Goal: Use online tool/utility: Utilize a website feature to perform a specific function

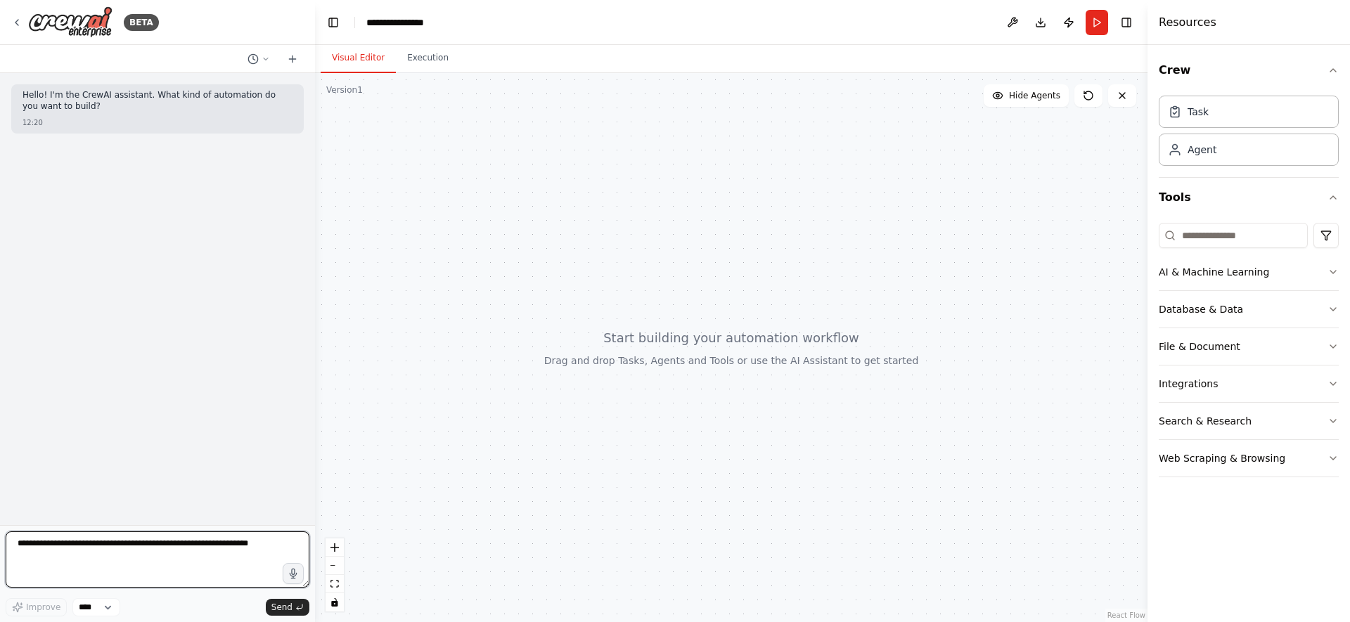
click at [217, 560] on textarea at bounding box center [158, 560] width 304 height 56
click at [21, 17] on icon at bounding box center [16, 22] width 11 height 11
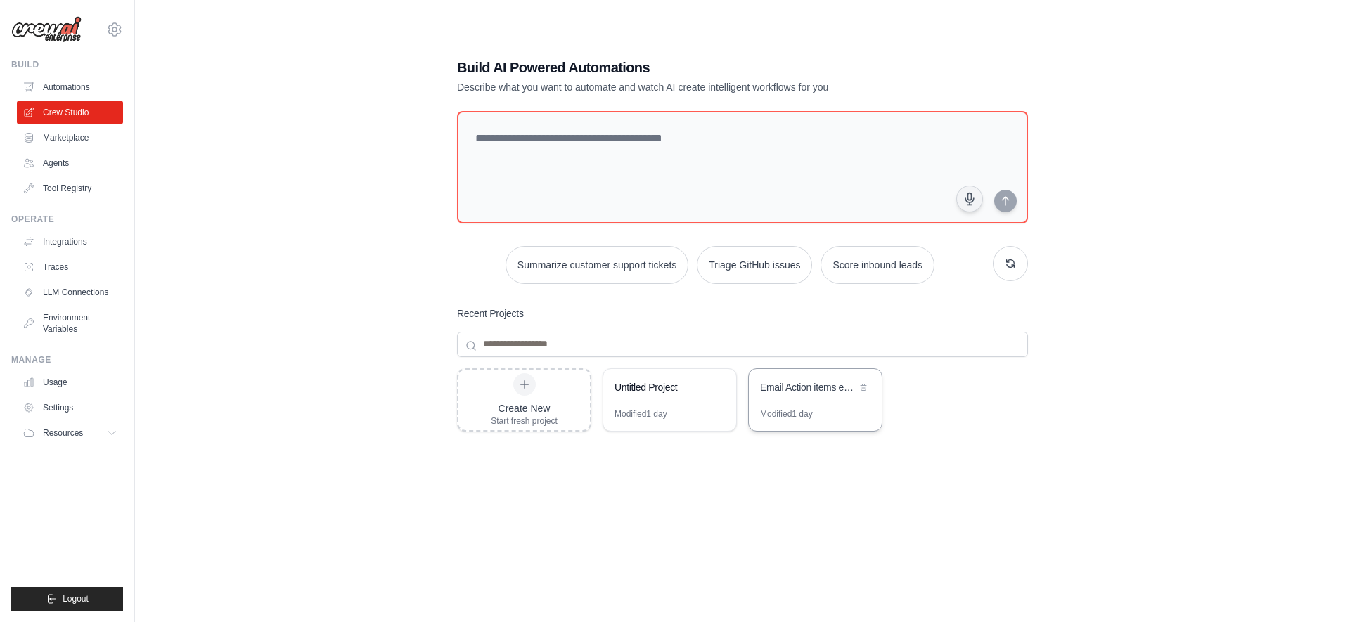
click at [788, 404] on div "Email Action items extractor" at bounding box center [815, 388] width 133 height 39
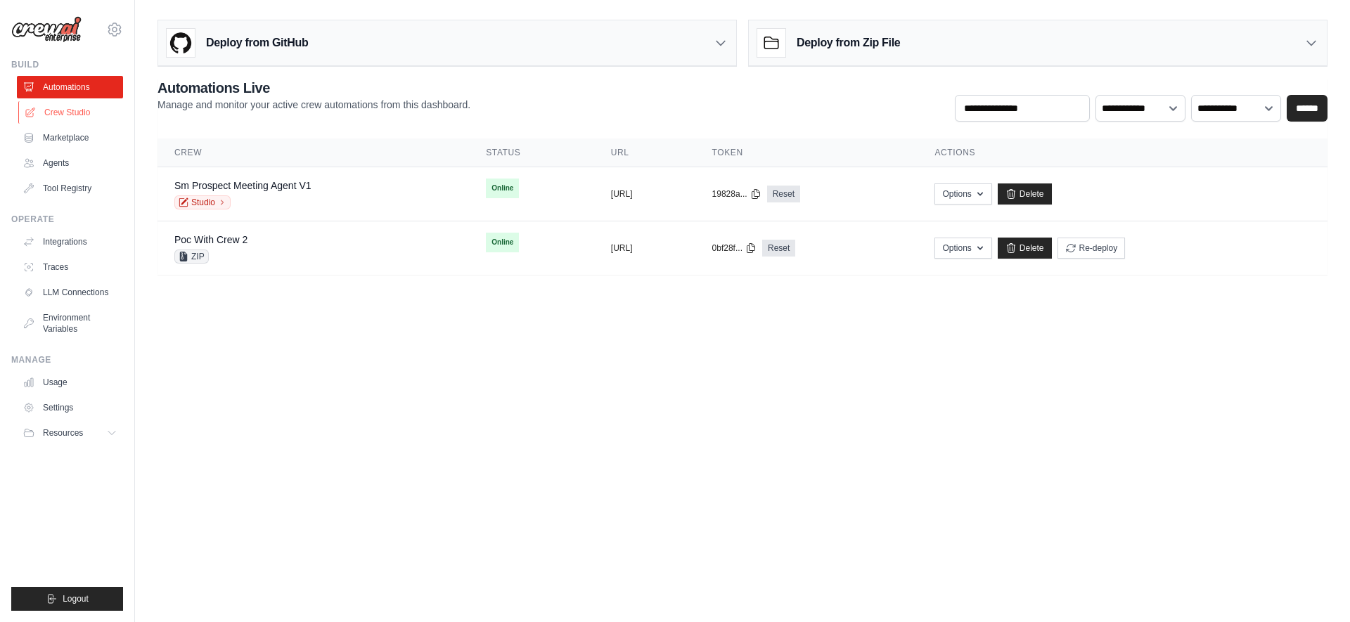
click at [72, 113] on link "Crew Studio" at bounding box center [71, 112] width 106 height 23
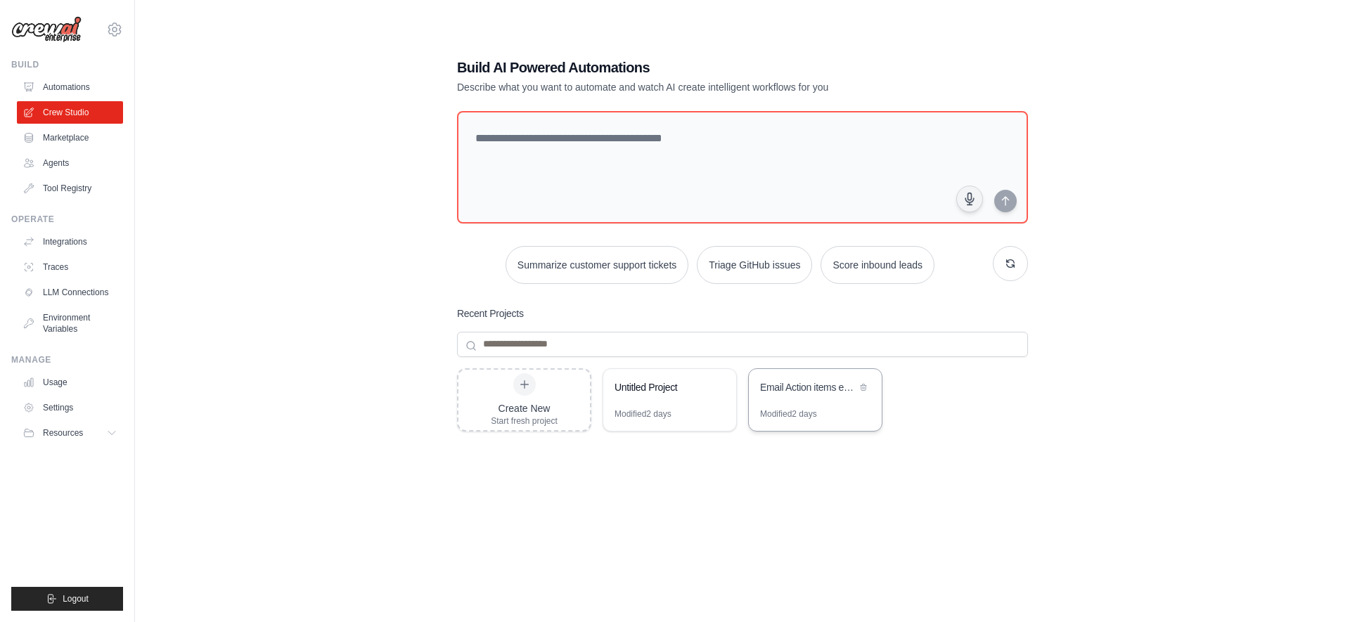
click at [773, 392] on div "Email Action items extractor" at bounding box center [808, 387] width 96 height 14
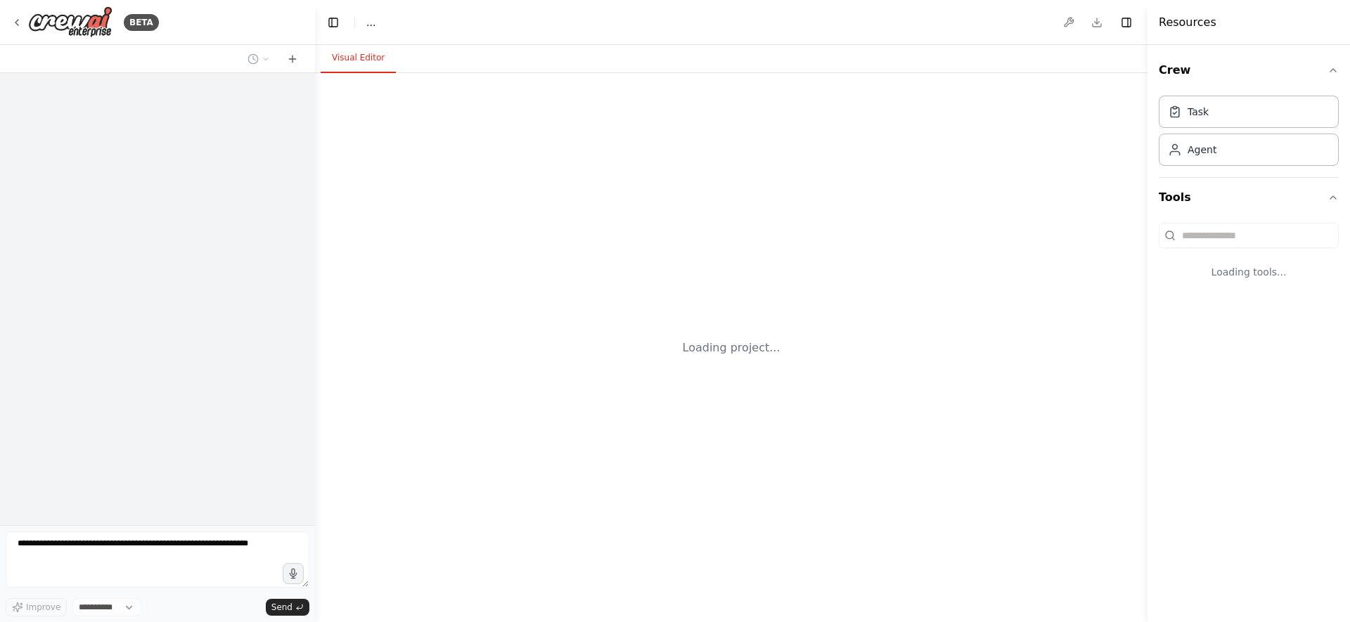
select select "****"
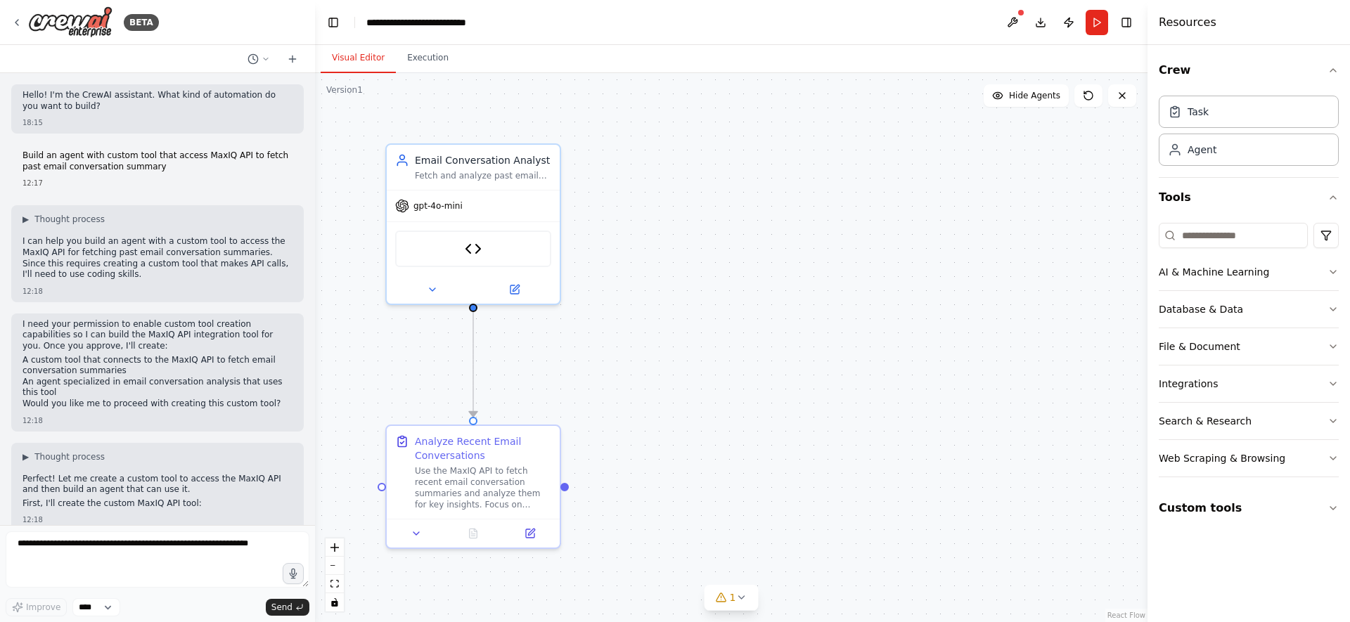
scroll to position [1067, 0]
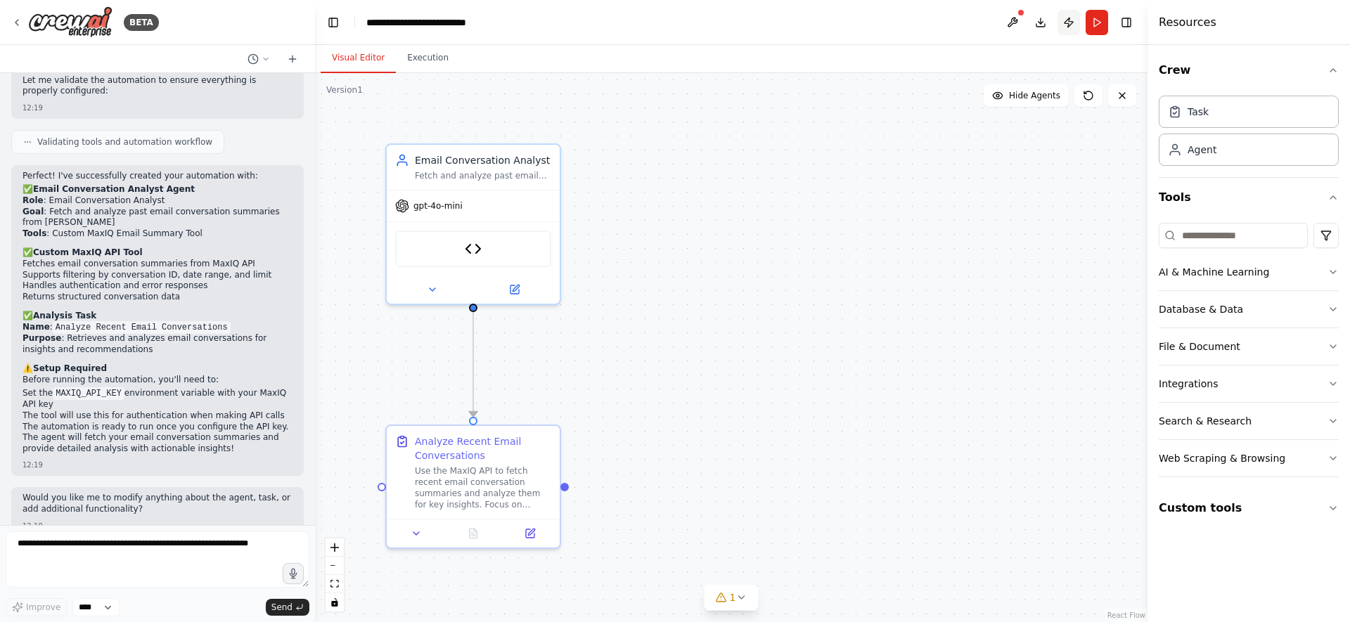
click at [1065, 25] on button "Publish" at bounding box center [1069, 22] width 23 height 25
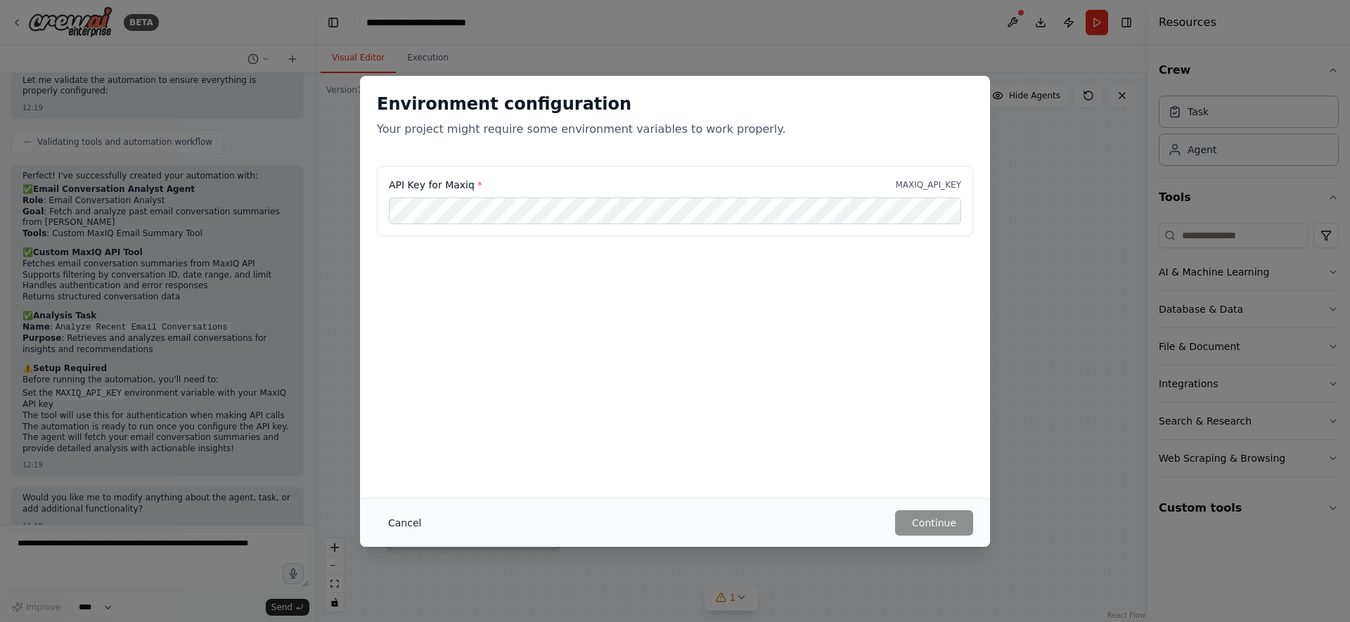
click at [405, 518] on button "Cancel" at bounding box center [405, 523] width 56 height 25
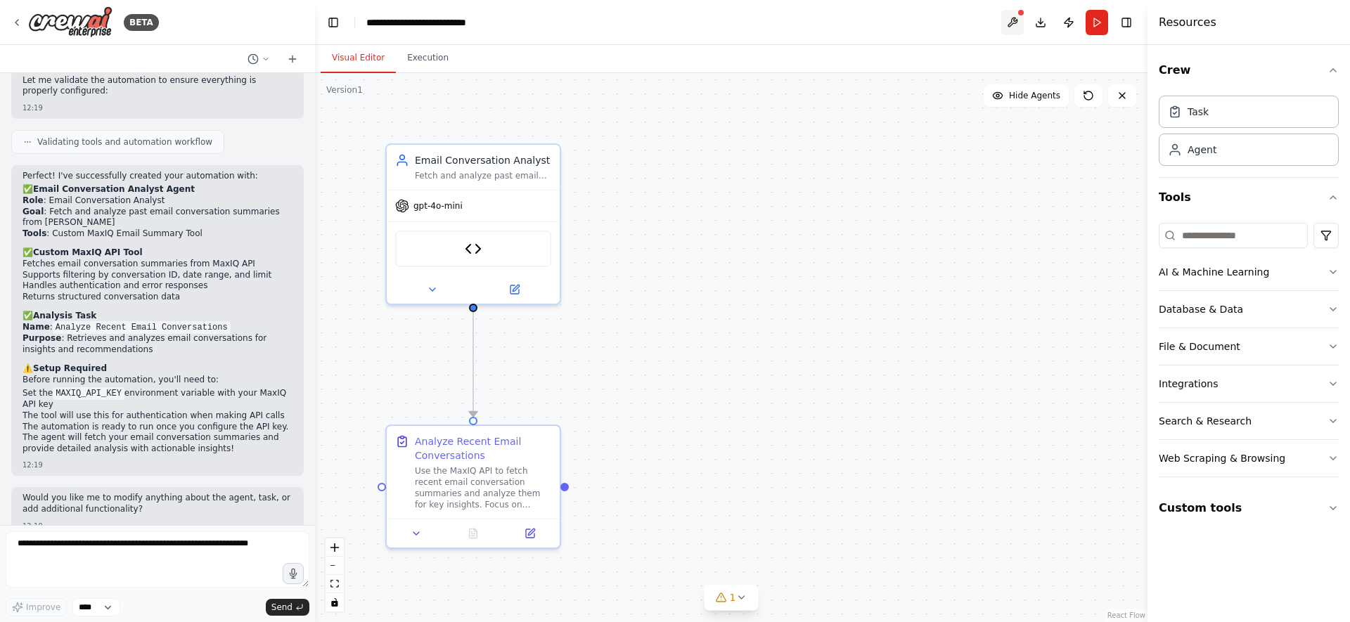
click at [1012, 10] on button at bounding box center [1012, 22] width 23 height 25
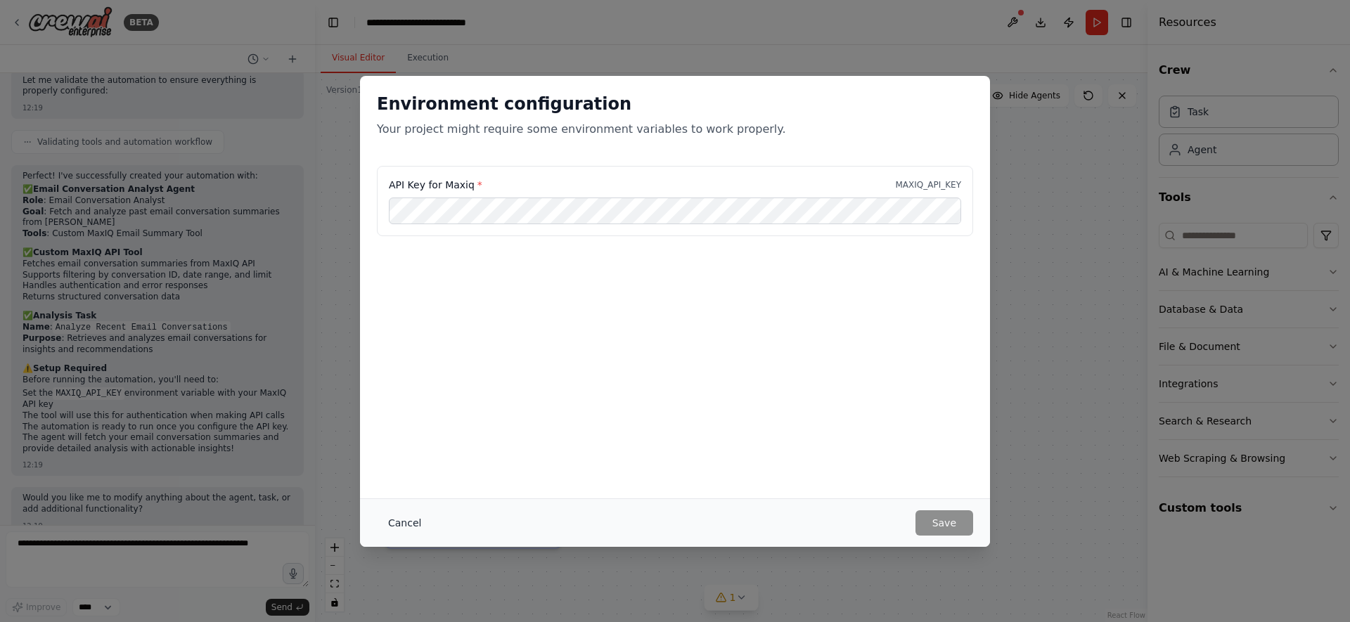
click at [409, 532] on button "Cancel" at bounding box center [405, 523] width 56 height 25
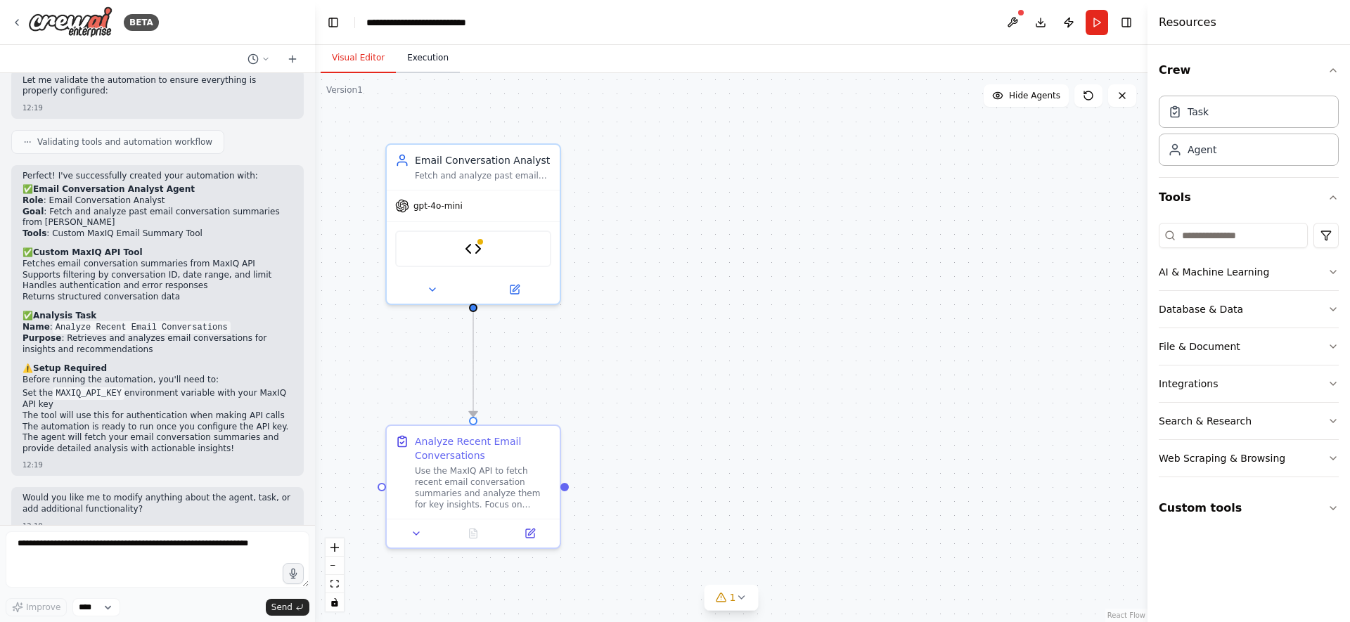
click at [414, 63] on button "Execution" at bounding box center [428, 59] width 64 height 30
click at [354, 63] on button "Visual Editor" at bounding box center [358, 59] width 75 height 30
click at [334, 20] on button "Toggle Left Sidebar" at bounding box center [334, 23] width 20 height 20
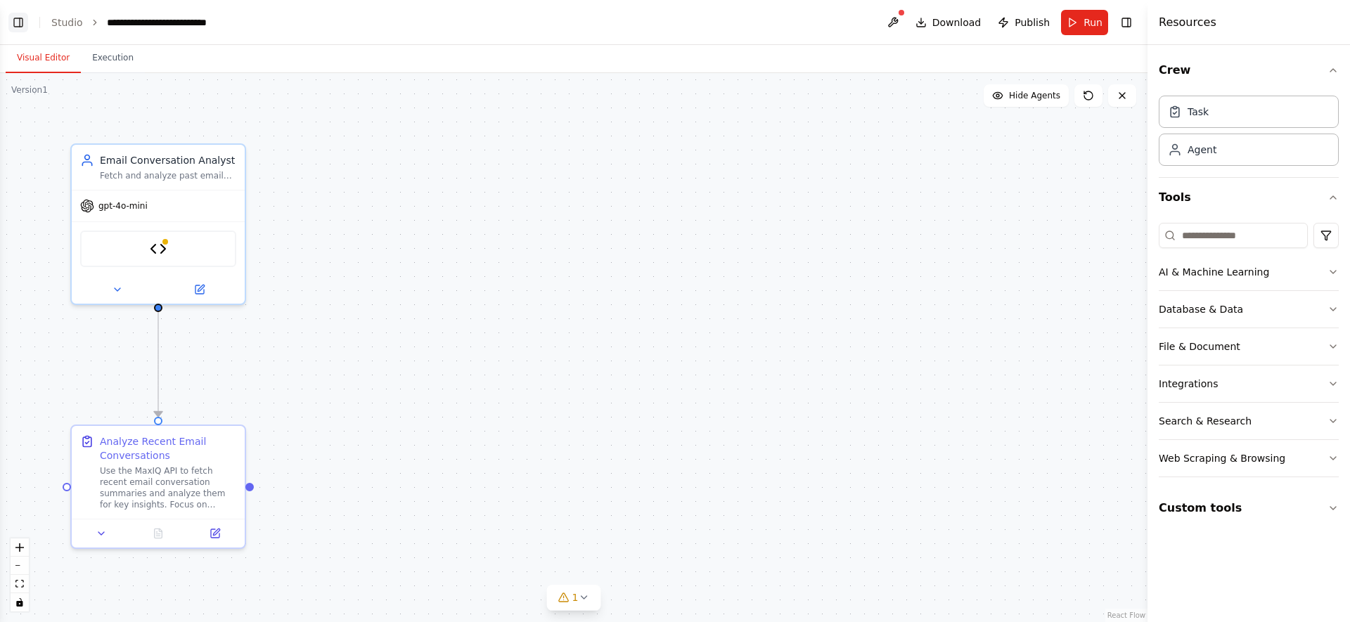
click at [16, 23] on button "Toggle Left Sidebar" at bounding box center [18, 23] width 20 height 20
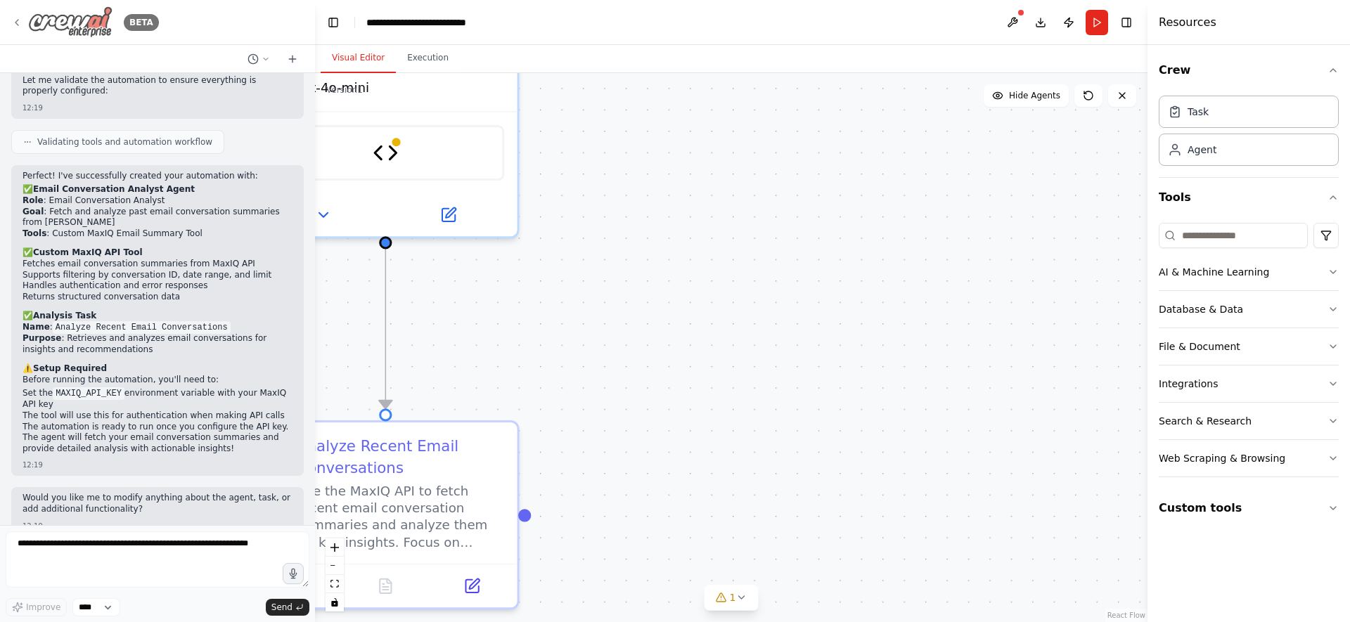
click at [22, 23] on div "BETA" at bounding box center [85, 22] width 148 height 32
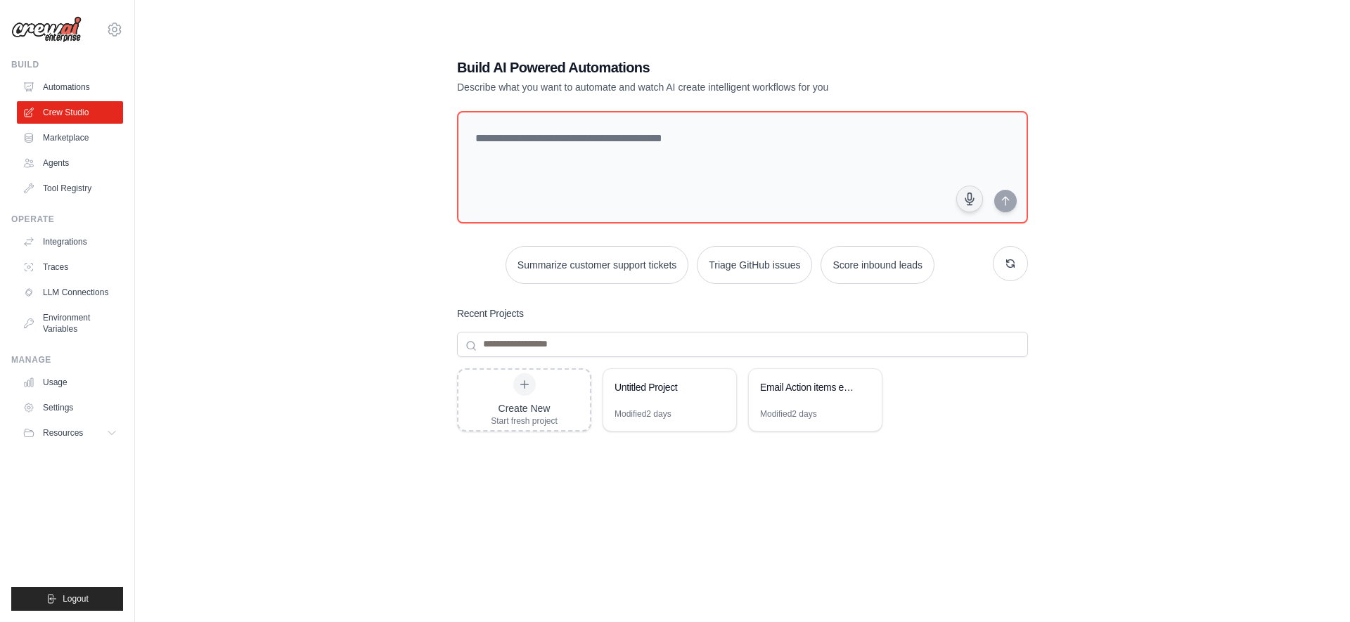
click at [1028, 260] on div "Build AI Powered Automations Describe what you want to automate and watch AI cr…" at bounding box center [742, 325] width 605 height 581
click at [1008, 262] on icon "button" at bounding box center [1010, 262] width 11 height 11
click at [842, 273] on button "Monitor website uptime" at bounding box center [843, 264] width 125 height 38
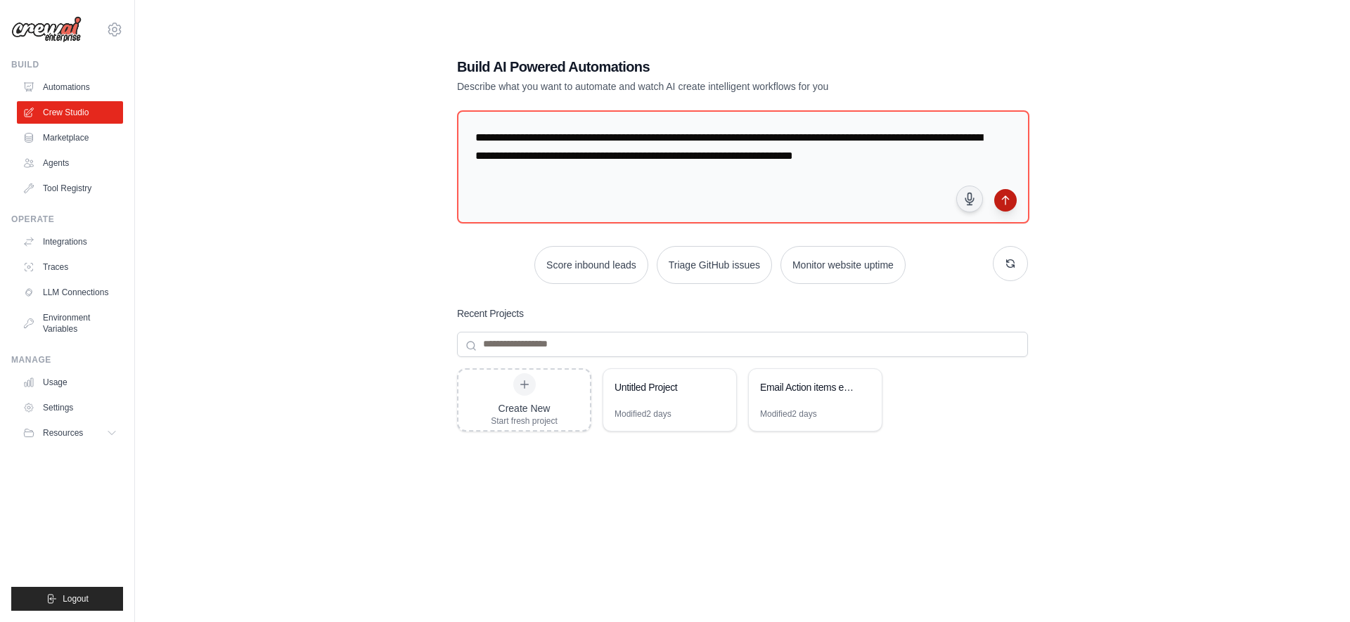
click at [1004, 202] on icon "submit" at bounding box center [1005, 200] width 11 height 11
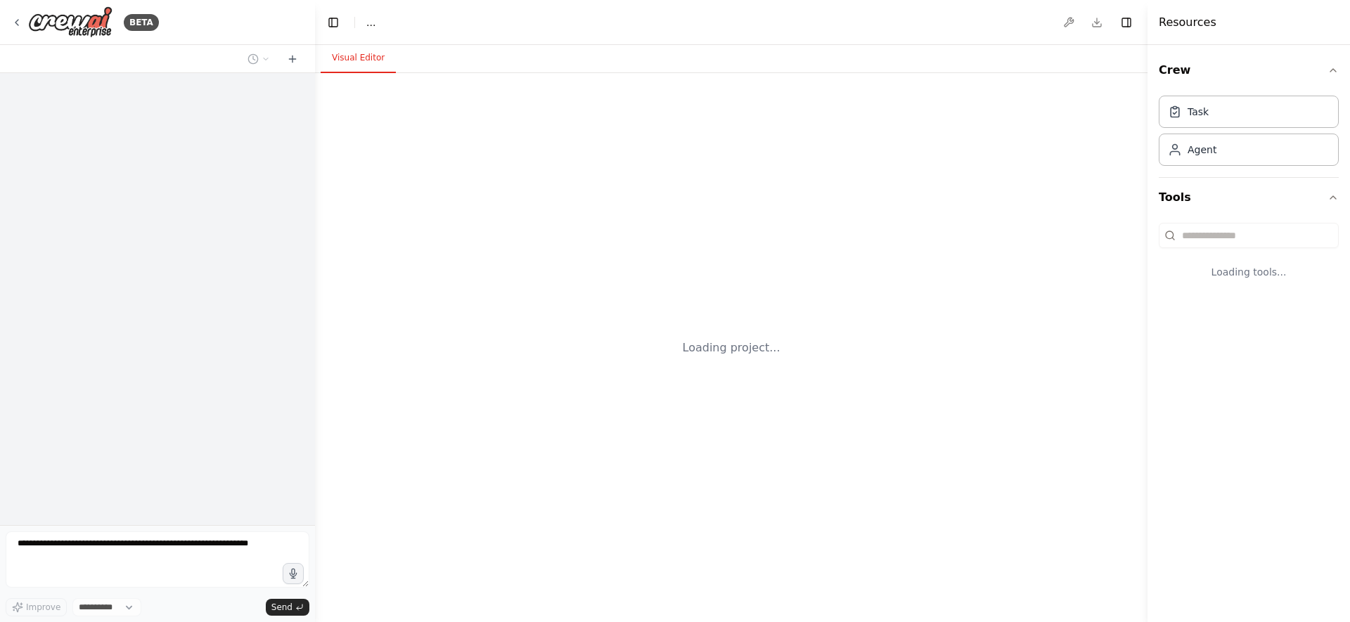
select select "****"
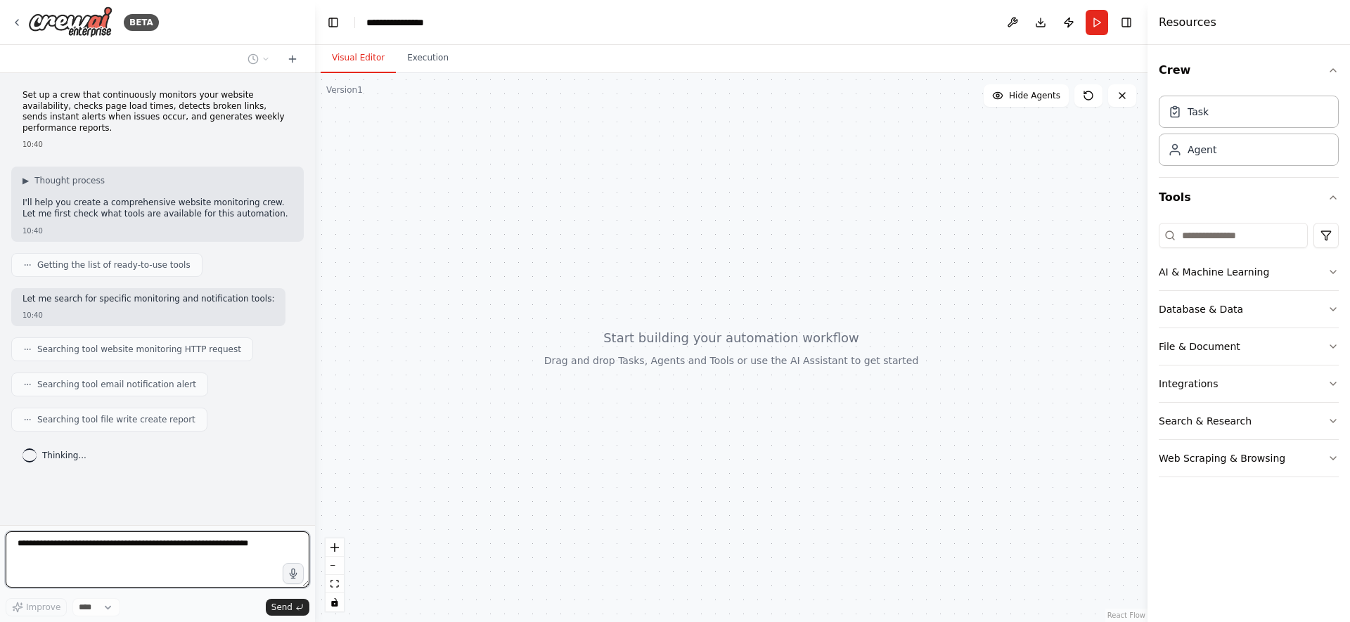
scroll to position [23, 0]
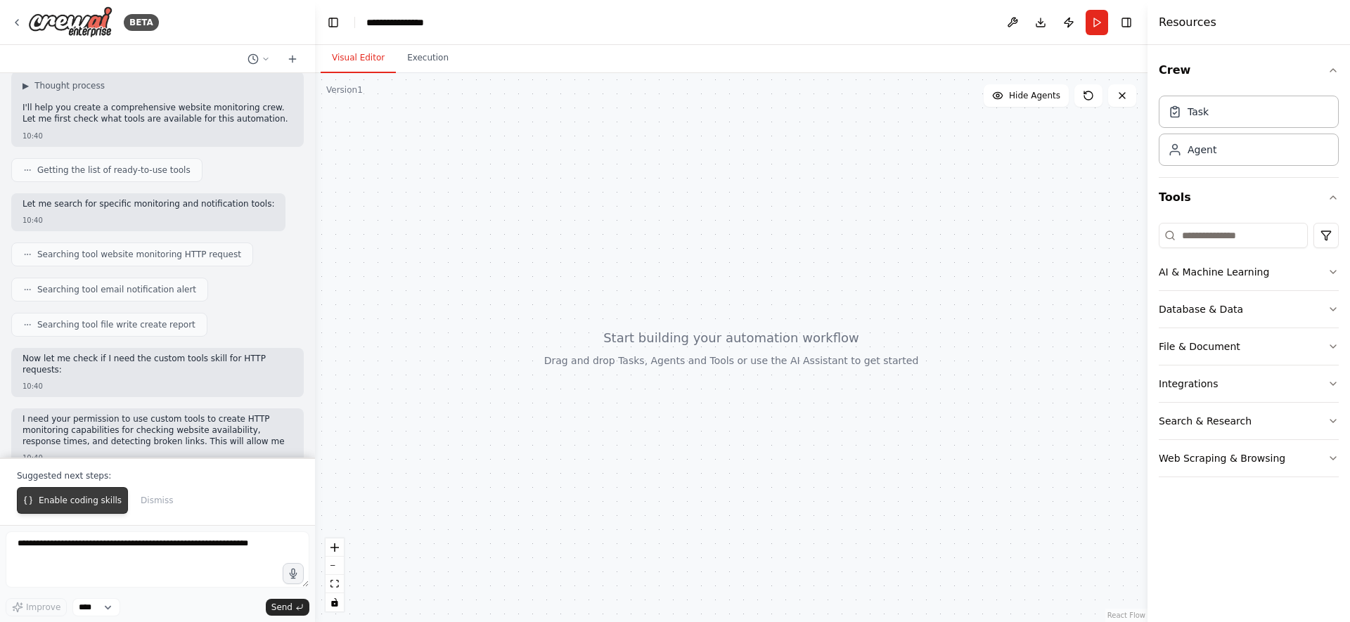
click at [104, 508] on button "Enable coding skills" at bounding box center [72, 500] width 111 height 27
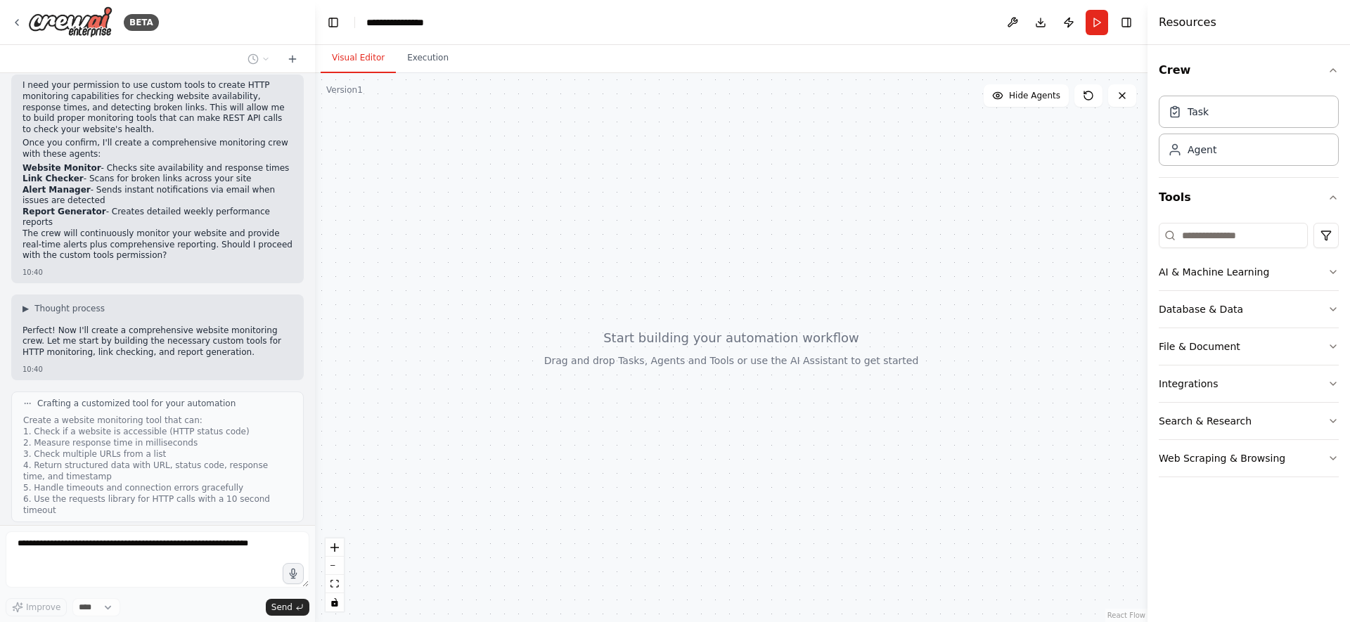
scroll to position [520, 0]
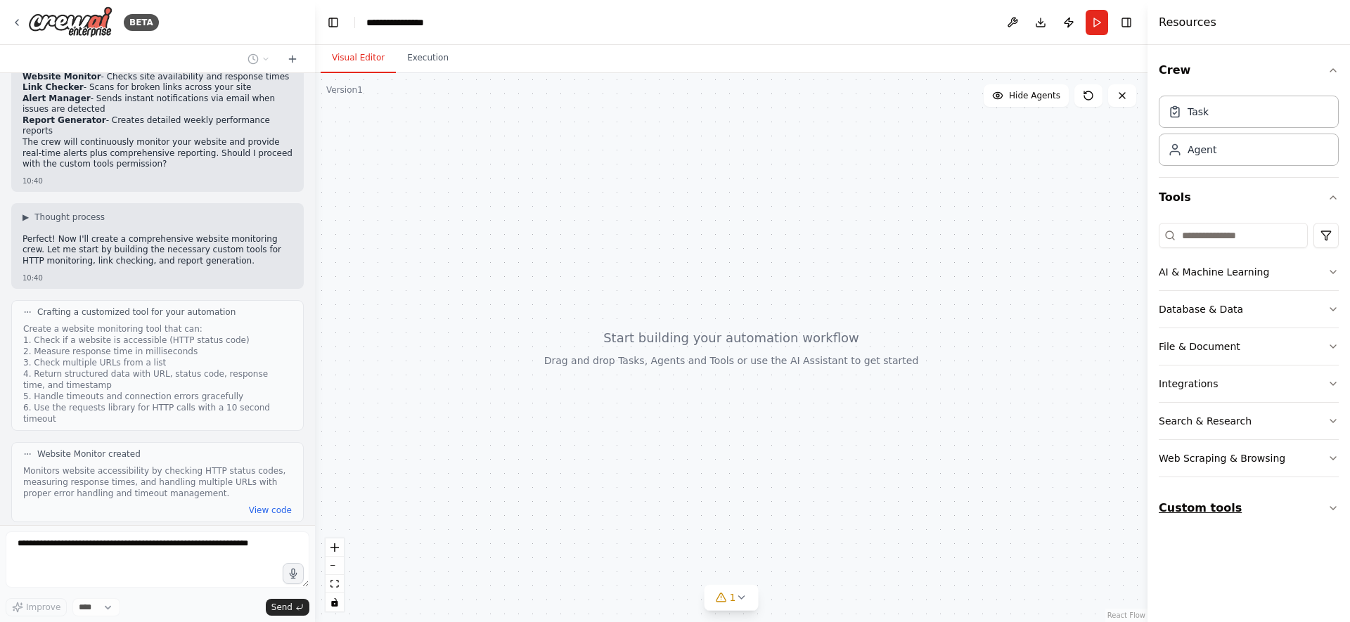
click at [1315, 507] on button "Custom tools" at bounding box center [1249, 508] width 180 height 39
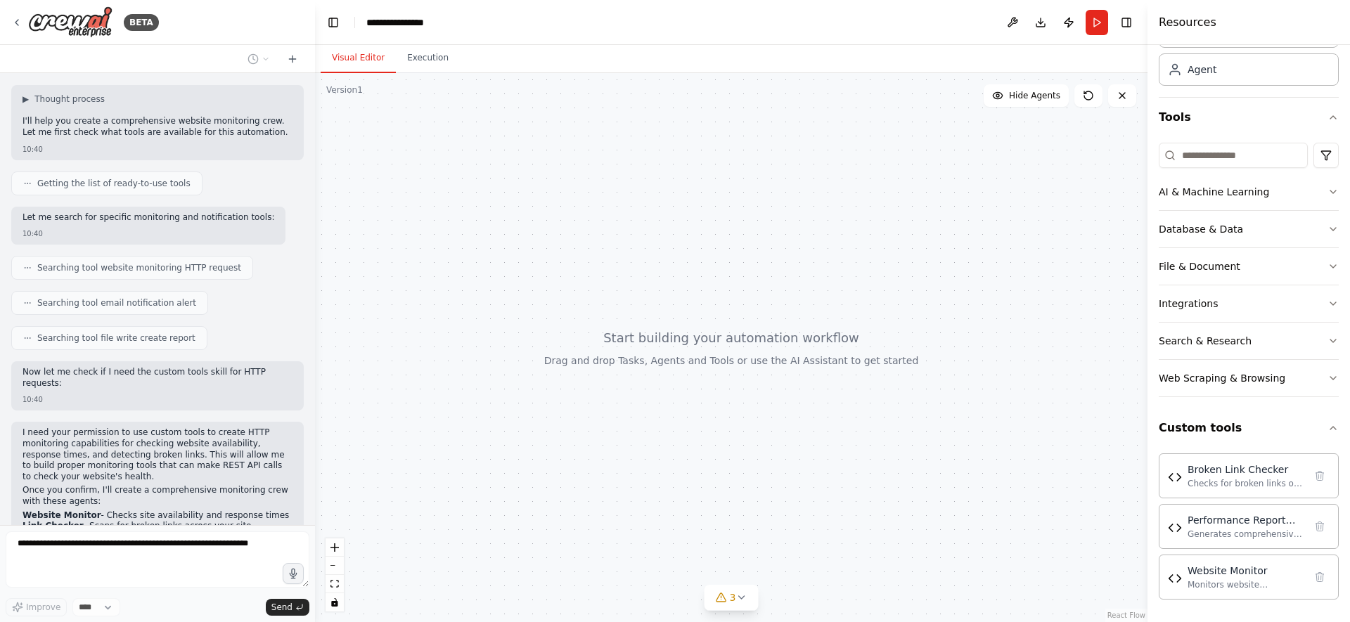
scroll to position [0, 0]
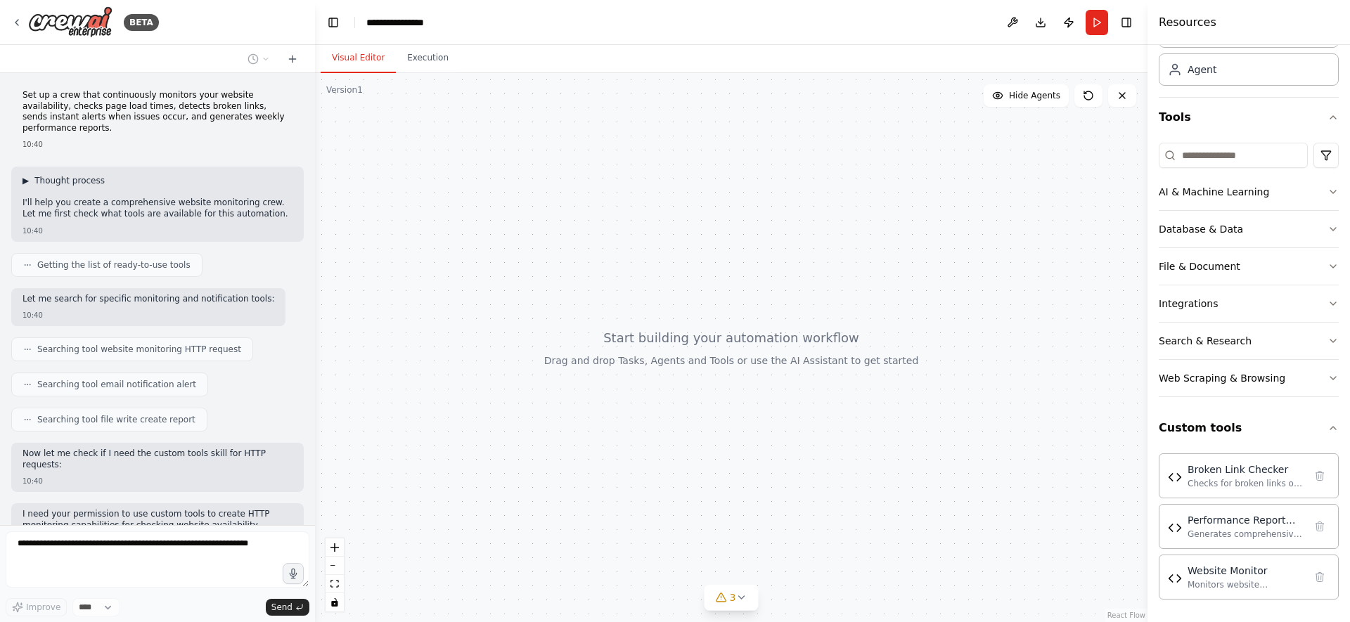
click at [23, 175] on span "▶" at bounding box center [26, 180] width 6 height 11
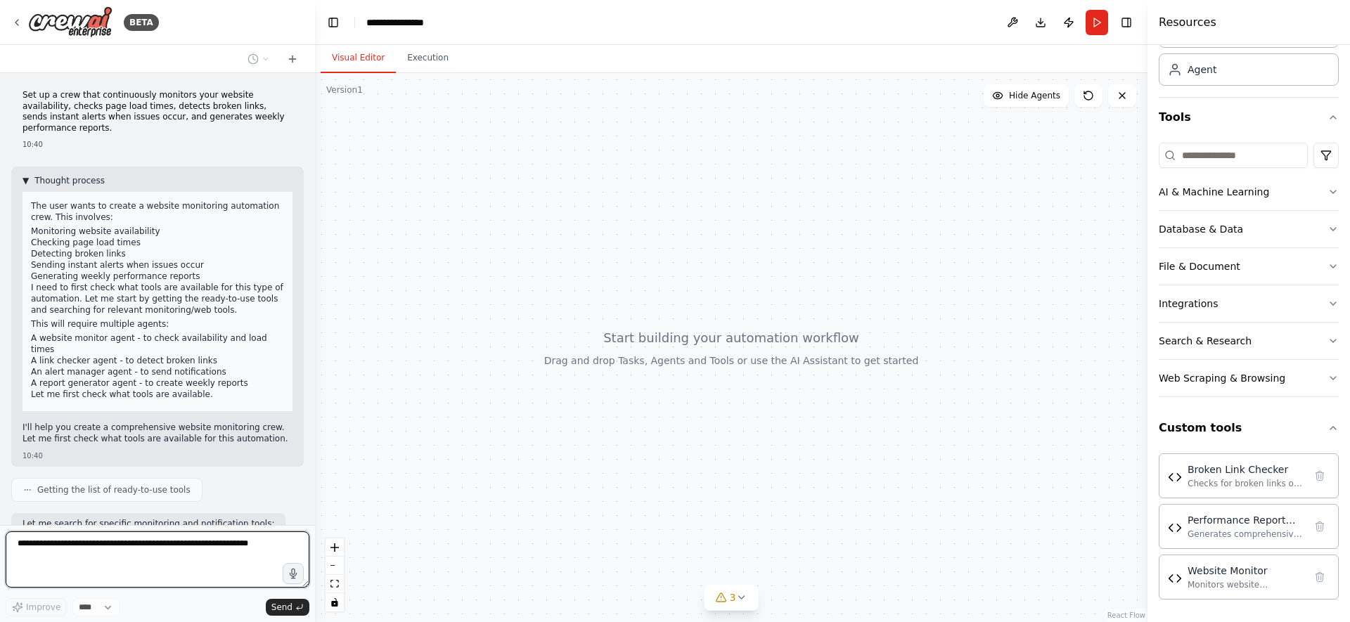
click at [23, 170] on div "Set up a crew that continuously monitors your website availability, checks page…" at bounding box center [157, 299] width 315 height 452
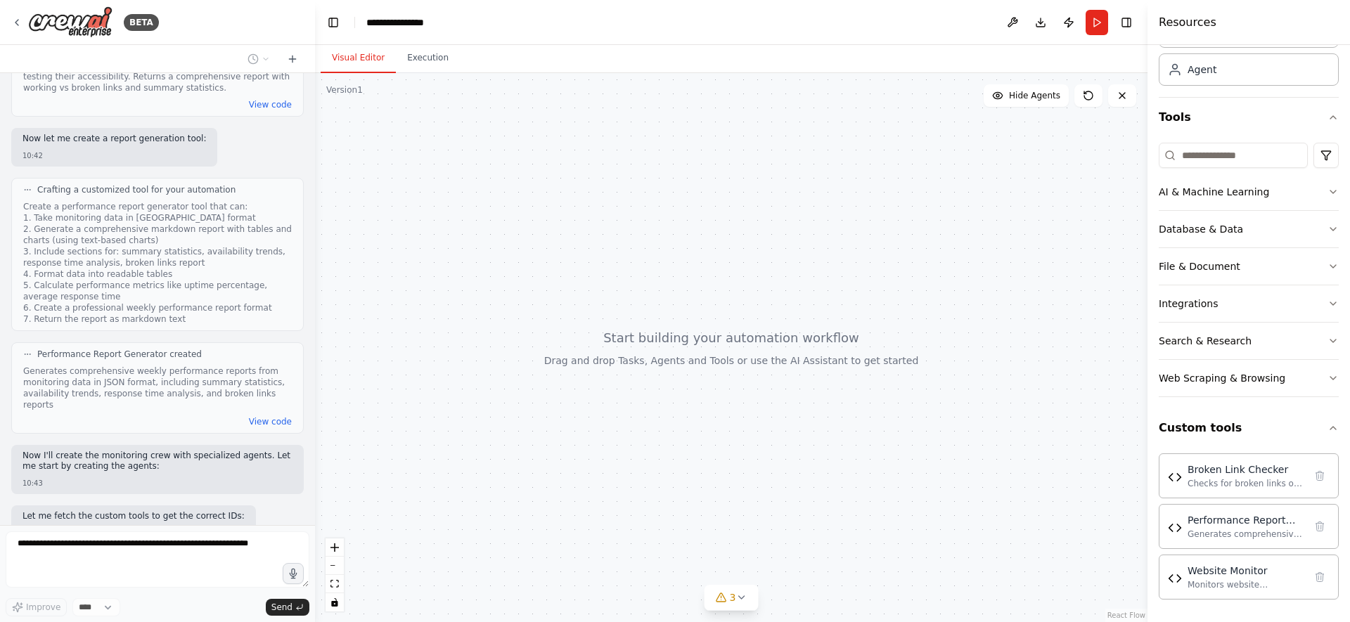
scroll to position [1442, 0]
click at [262, 419] on button "View code" at bounding box center [270, 424] width 43 height 11
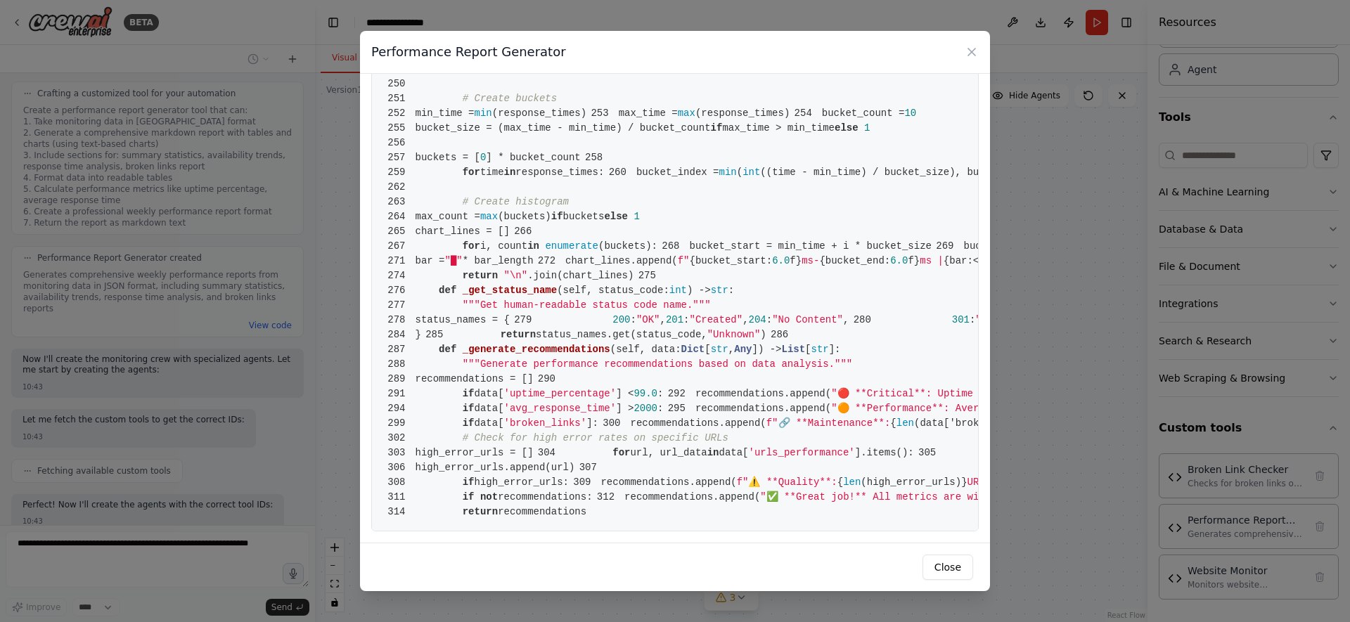
scroll to position [1577, 0]
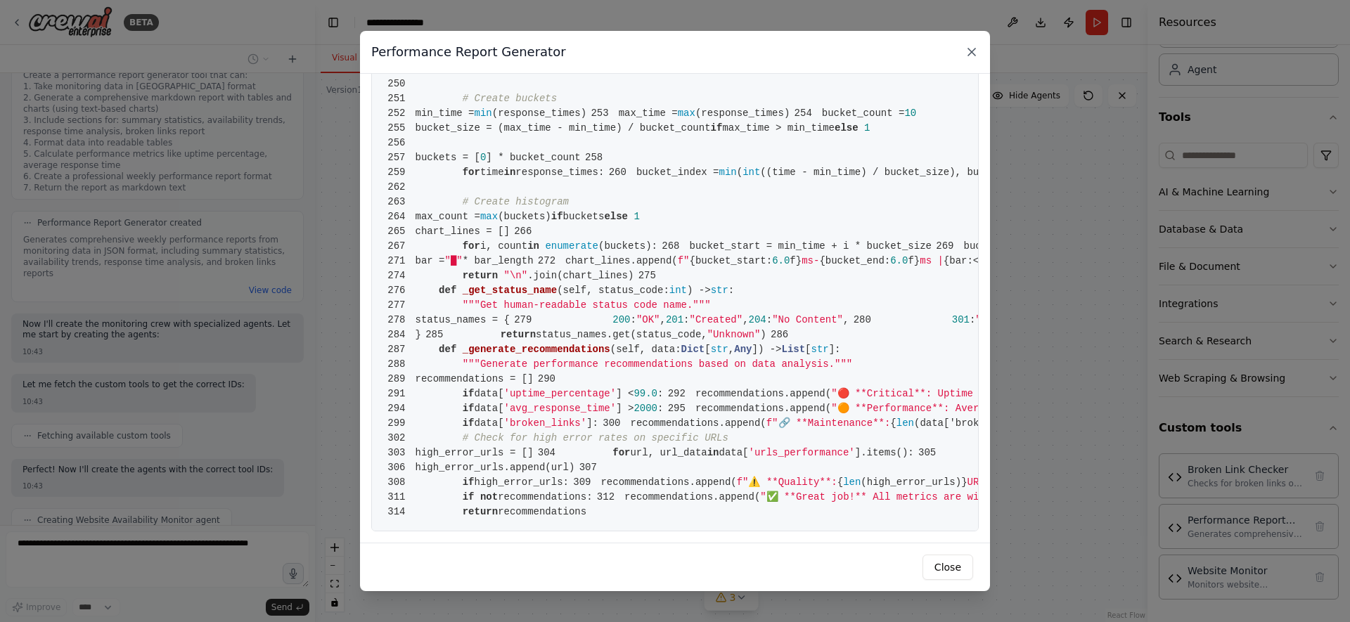
click at [970, 54] on icon at bounding box center [972, 52] width 14 height 14
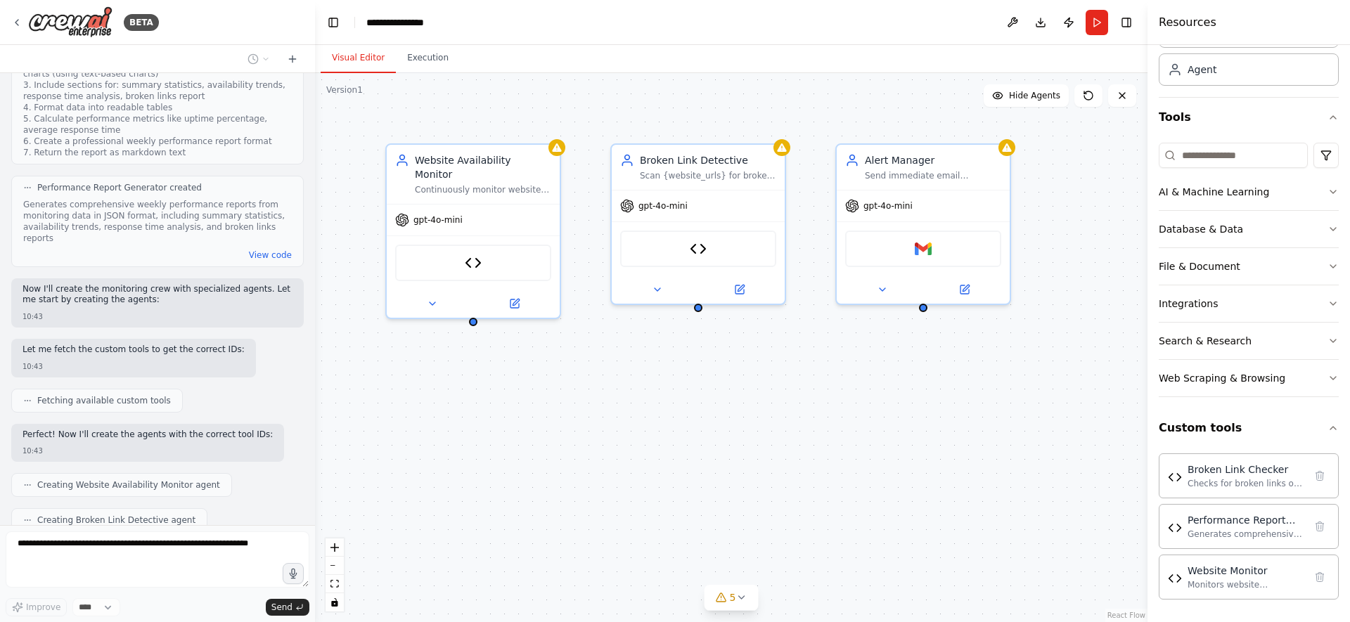
scroll to position [1647, 0]
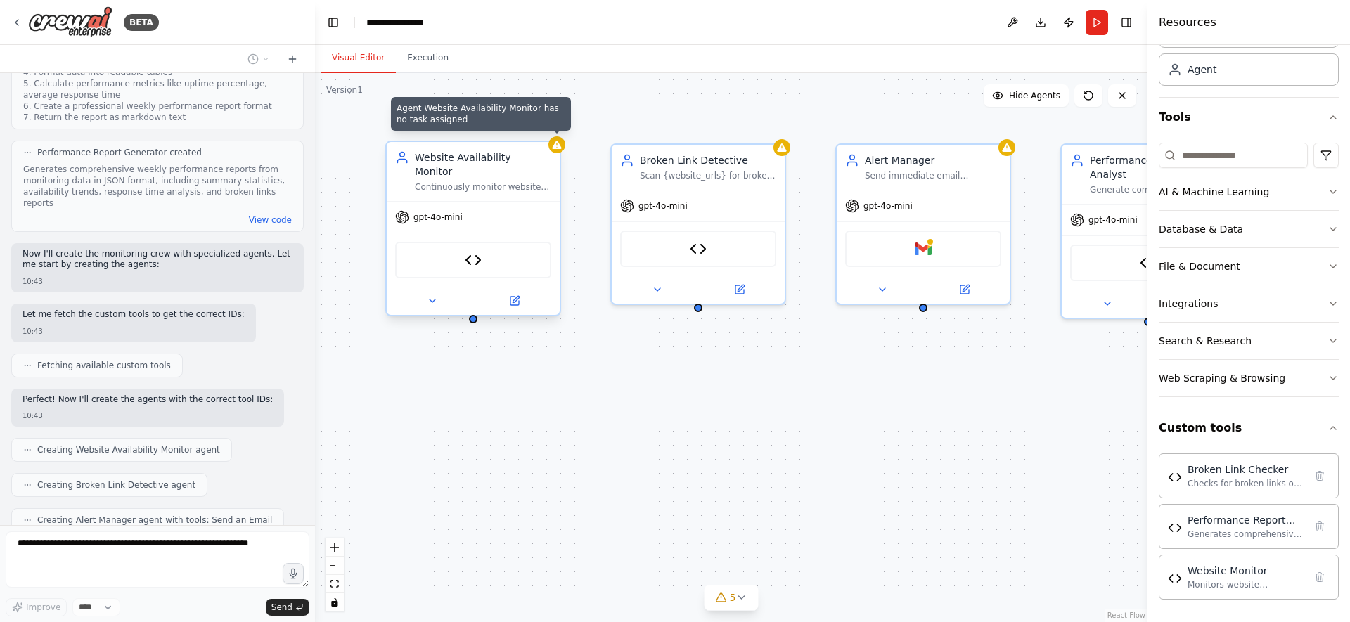
click at [560, 149] on icon at bounding box center [556, 144] width 11 height 11
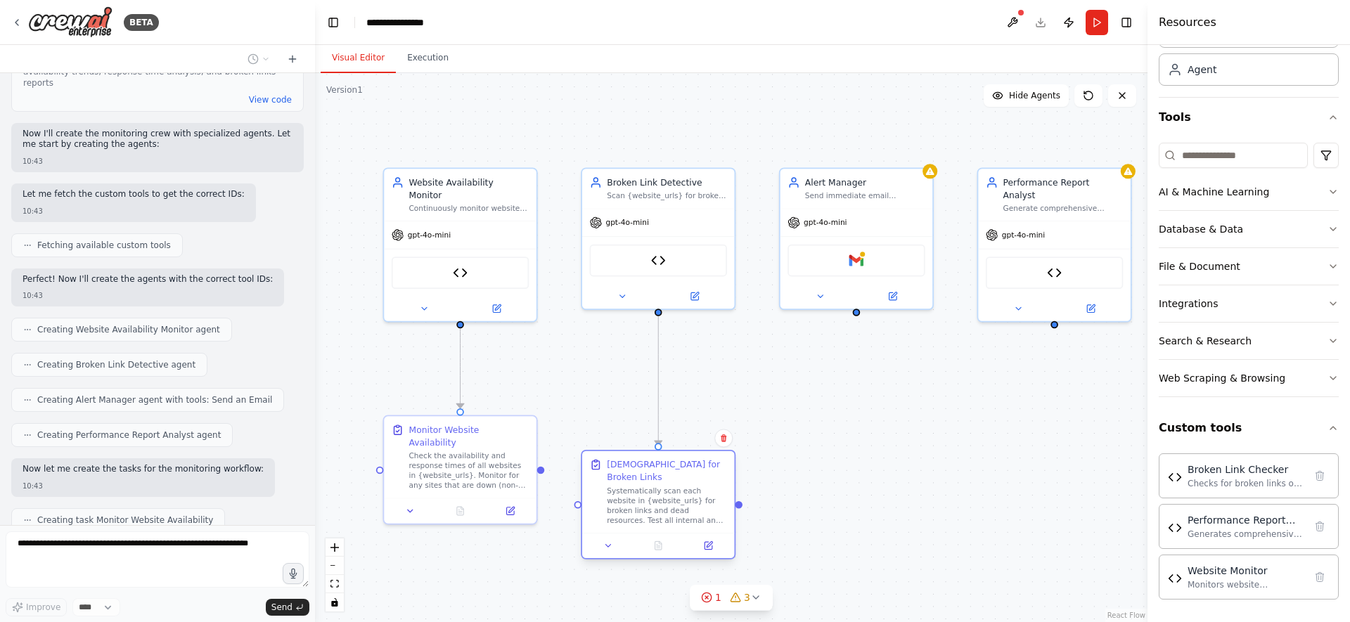
scroll to position [1802, 0]
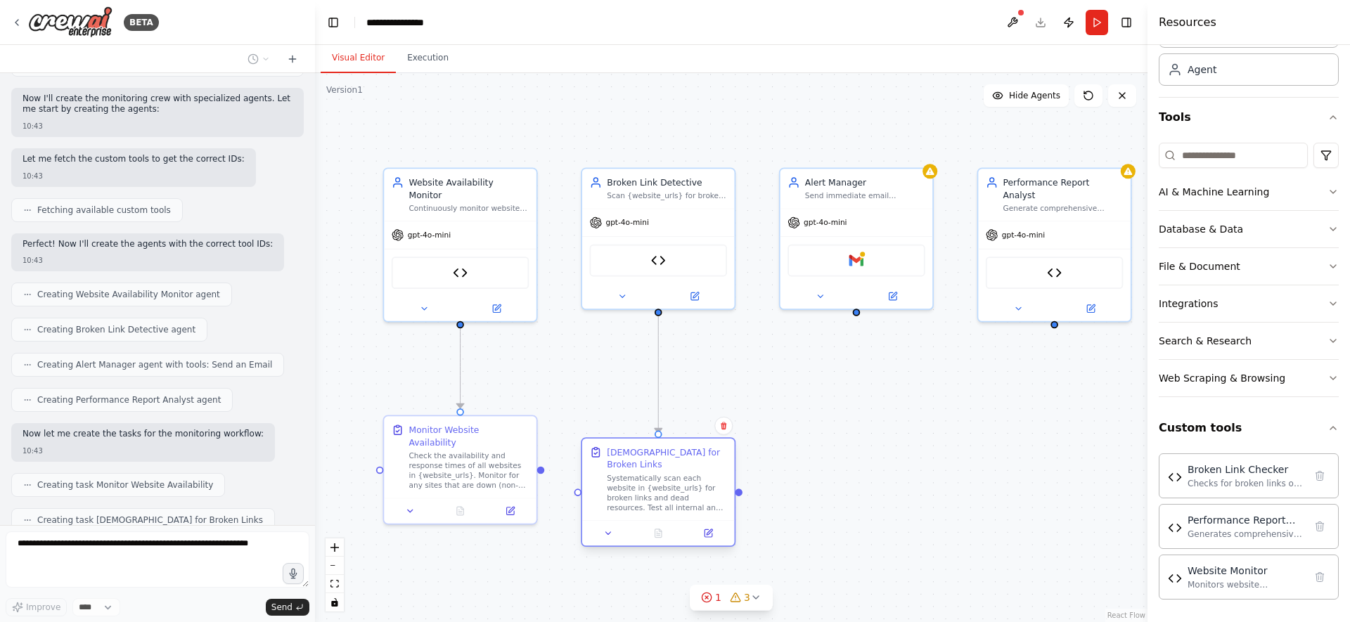
drag, startPoint x: 511, startPoint y: 565, endPoint x: 708, endPoint y: 472, distance: 217.7
click at [708, 473] on div "Systematically scan each website in {website_urls} for broken links and dead re…" at bounding box center [667, 492] width 120 height 39
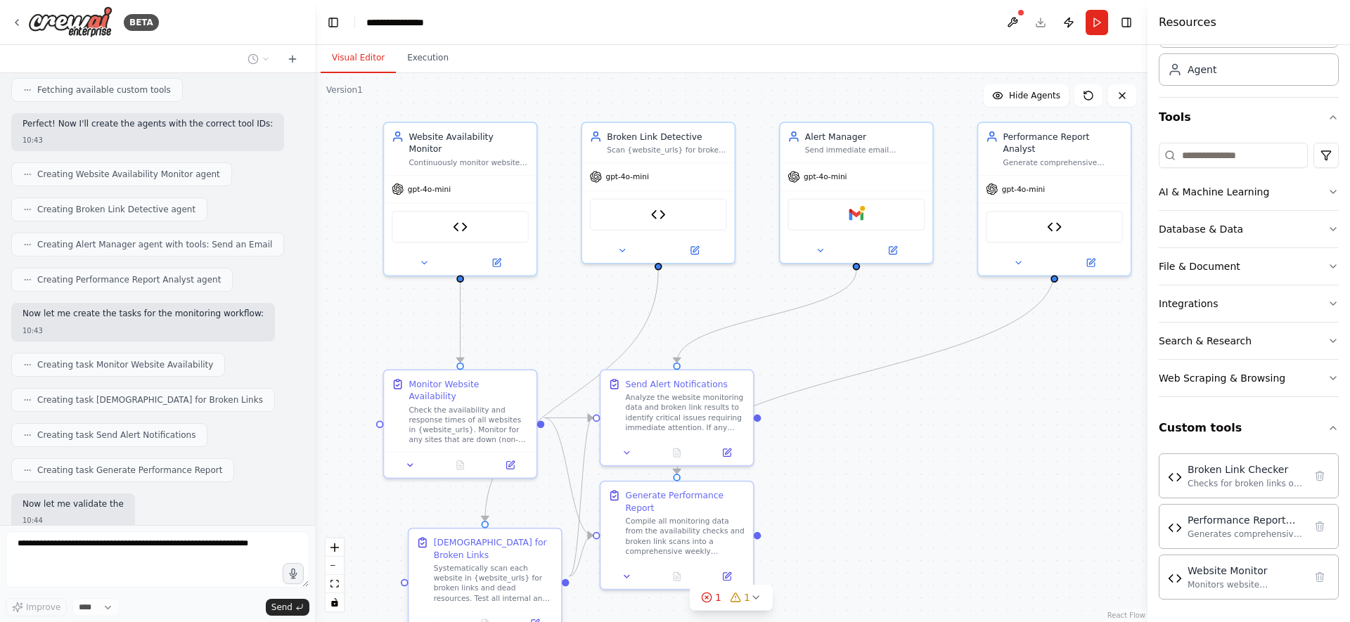
scroll to position [1923, 0]
drag, startPoint x: 486, startPoint y: 579, endPoint x: 518, endPoint y: 578, distance: 32.4
click at [518, 578] on div ".deletable-edge-delete-btn { width: 20px; height: 20px; border: 0px solid #ffff…" at bounding box center [731, 347] width 833 height 549
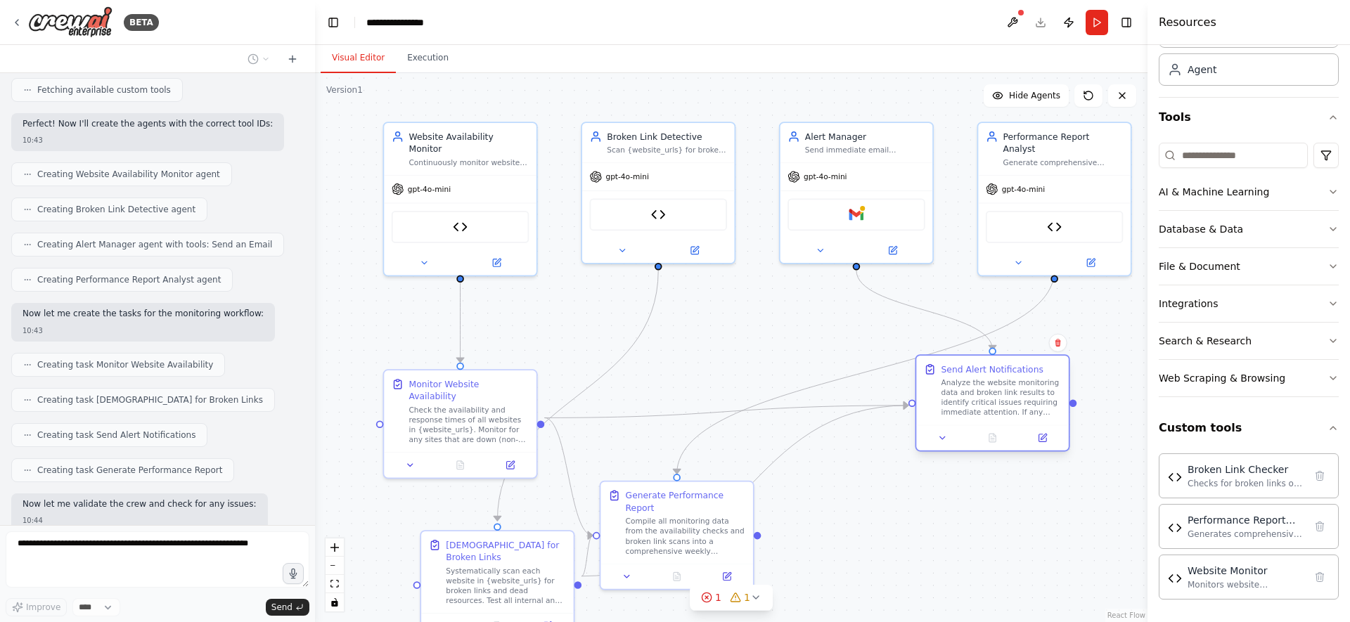
drag, startPoint x: 678, startPoint y: 415, endPoint x: 988, endPoint y: 397, distance: 310.6
click at [988, 397] on div "Analyze the website monitoring data and broken link results to identify critica…" at bounding box center [1002, 397] width 120 height 39
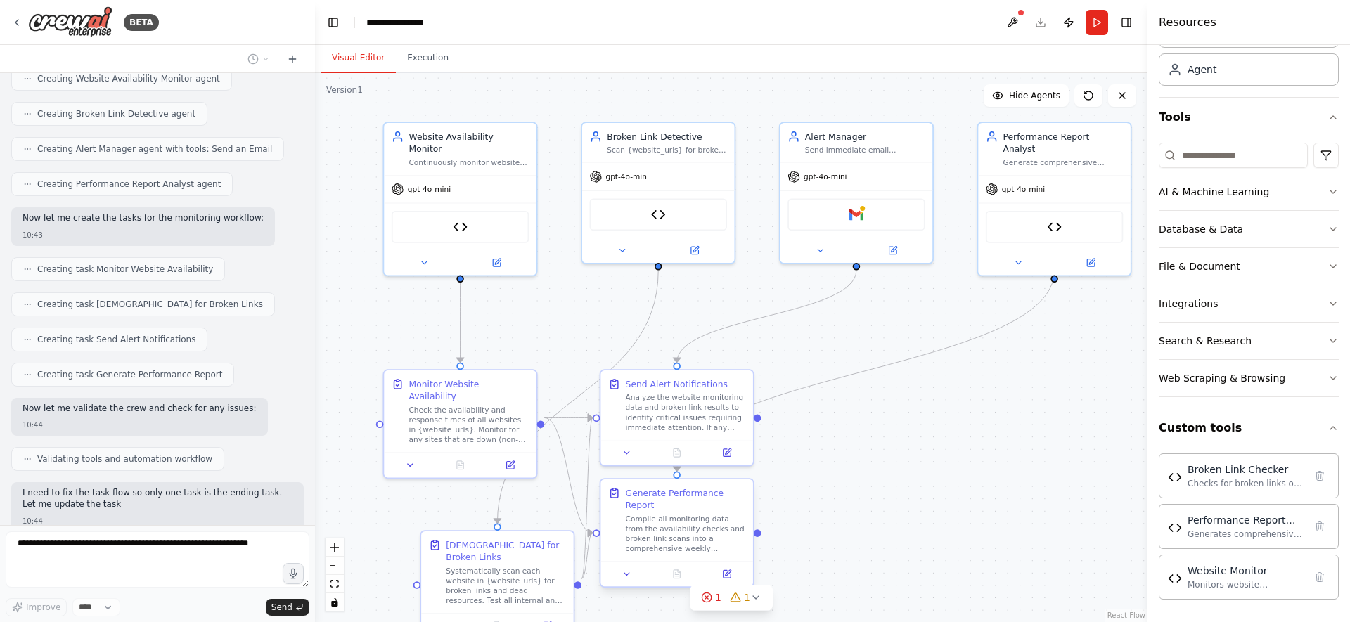
scroll to position [2030, 0]
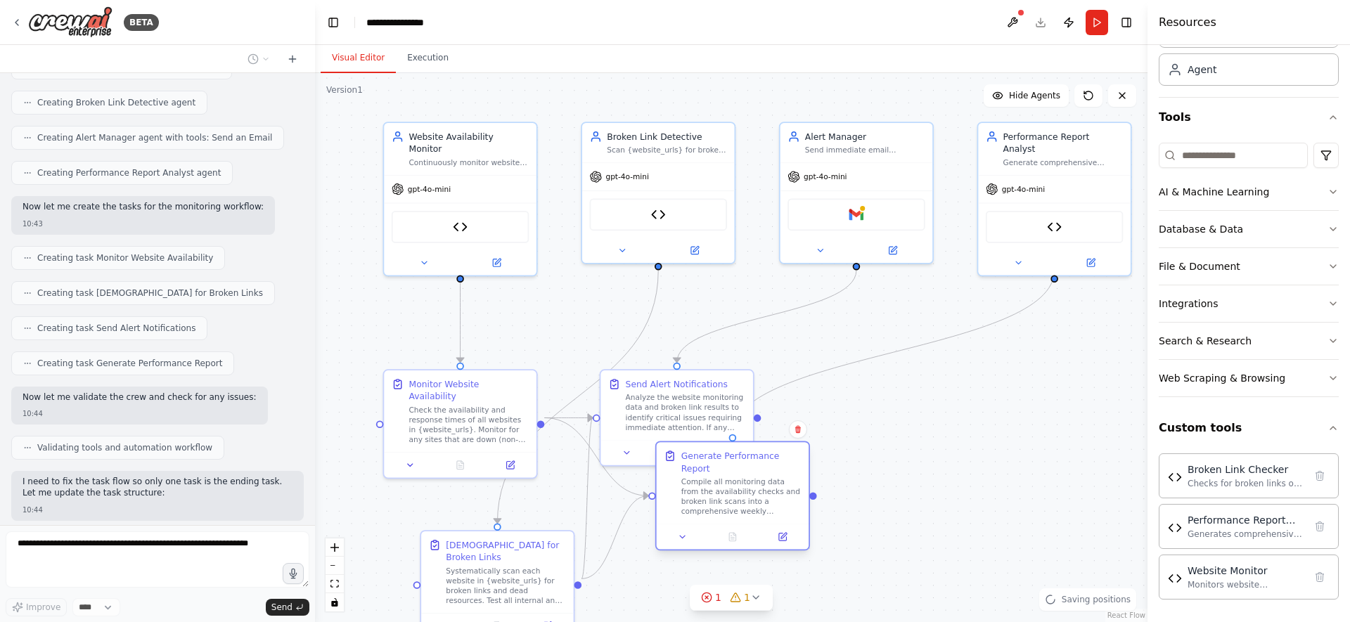
drag, startPoint x: 719, startPoint y: 504, endPoint x: 781, endPoint y: 471, distance: 70.8
click at [781, 471] on div "Generate Performance Report" at bounding box center [741, 462] width 120 height 25
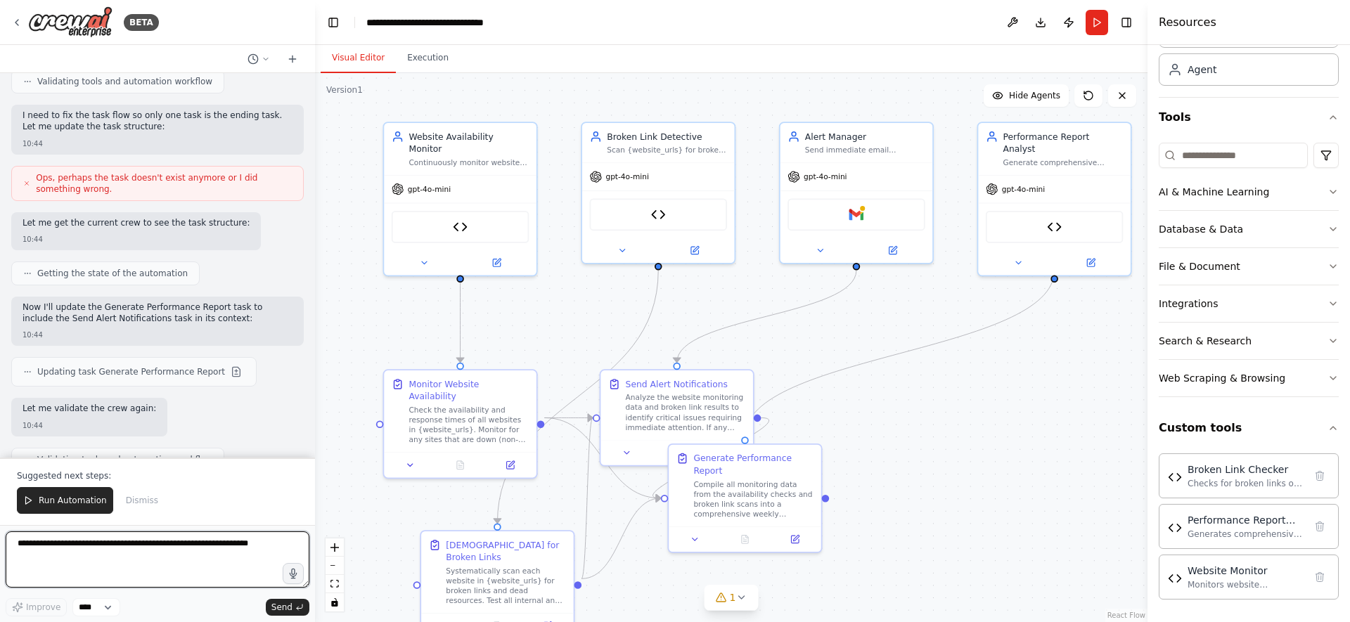
scroll to position [3025, 0]
